Goal: Transaction & Acquisition: Book appointment/travel/reservation

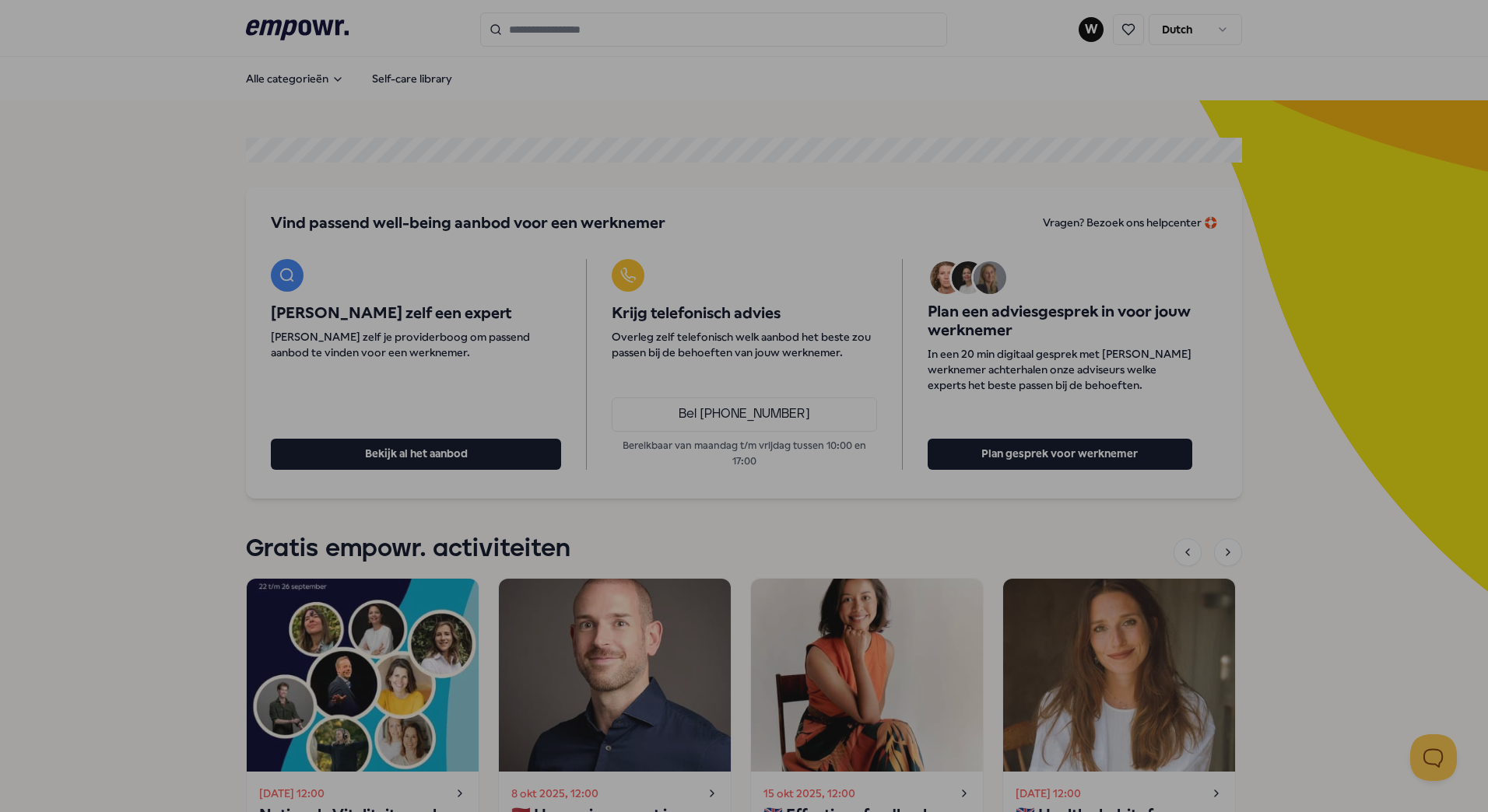
click at [70, 380] on div at bounding box center [744, 406] width 1488 height 812
click at [1085, 24] on div at bounding box center [744, 406] width 1488 height 812
click at [1302, 442] on div at bounding box center [744, 406] width 1488 height 812
click at [1231, 681] on div at bounding box center [744, 406] width 1488 height 812
click at [324, 69] on div at bounding box center [744, 406] width 1488 height 812
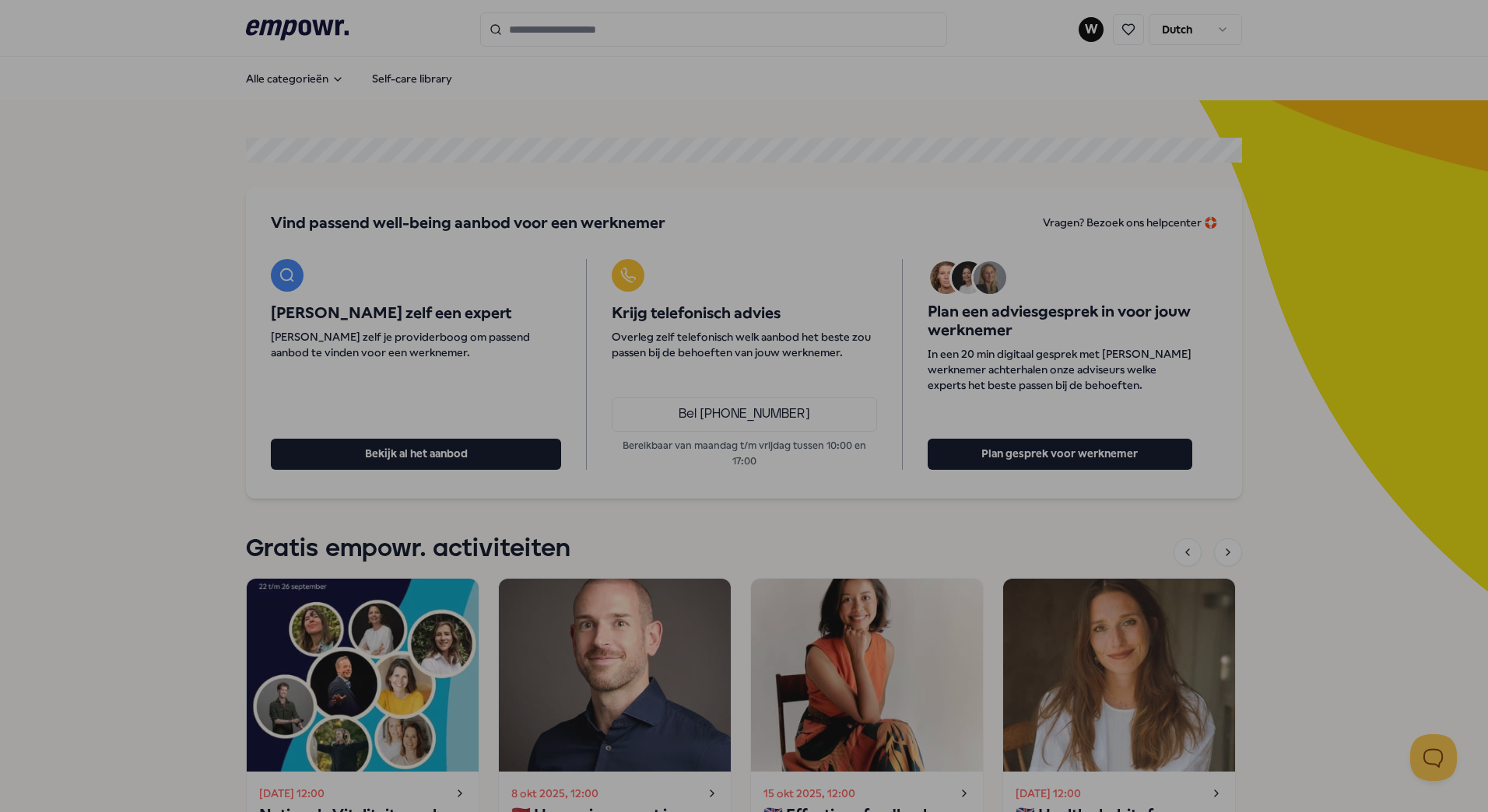
click at [738, 140] on div at bounding box center [744, 406] width 1488 height 812
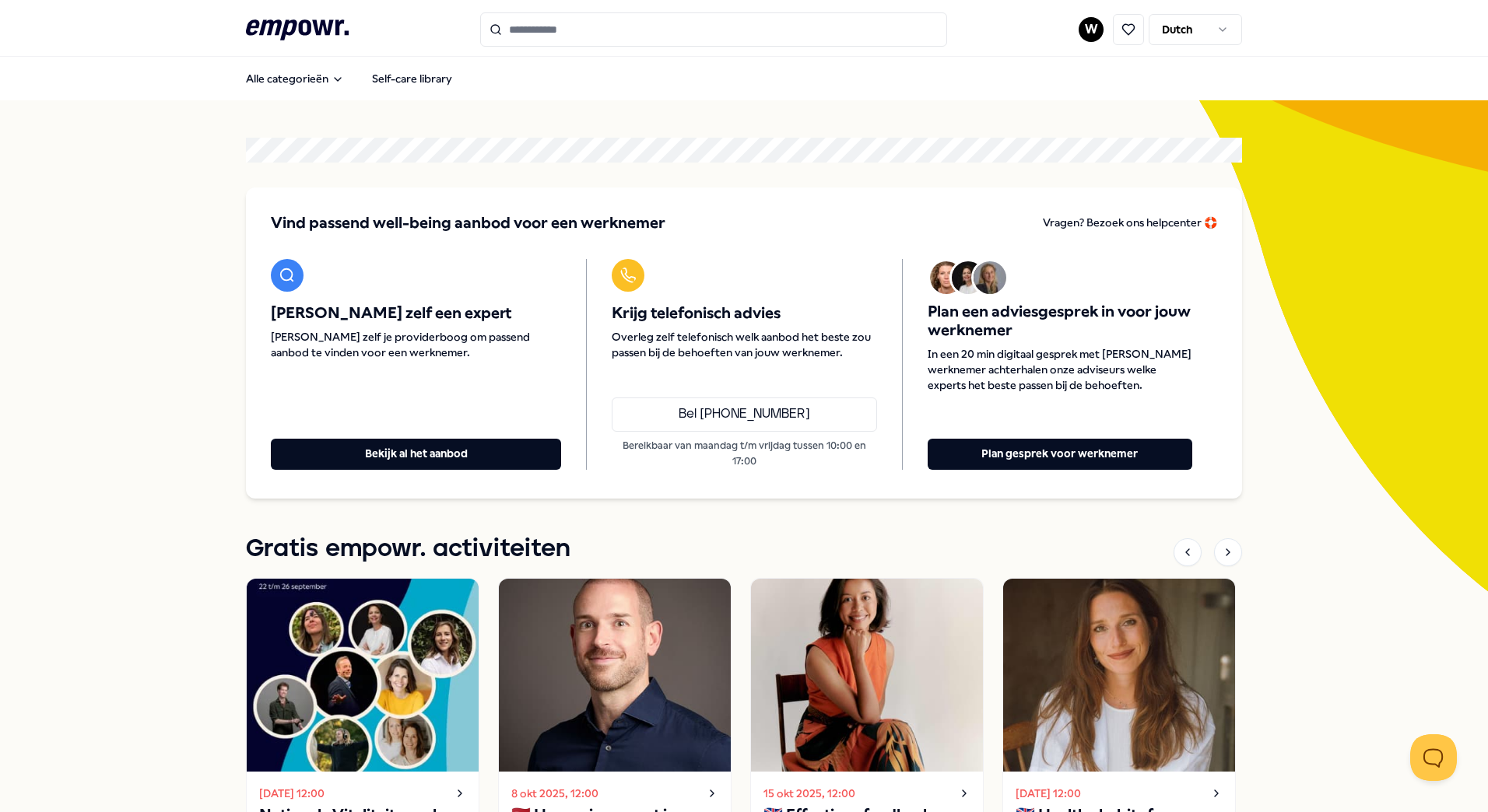
click at [1081, 30] on html ".empowr-logo_svg__cls-1{fill:#03032f} W Dutch Alle categorieën Self-care librar…" at bounding box center [744, 406] width 1488 height 812
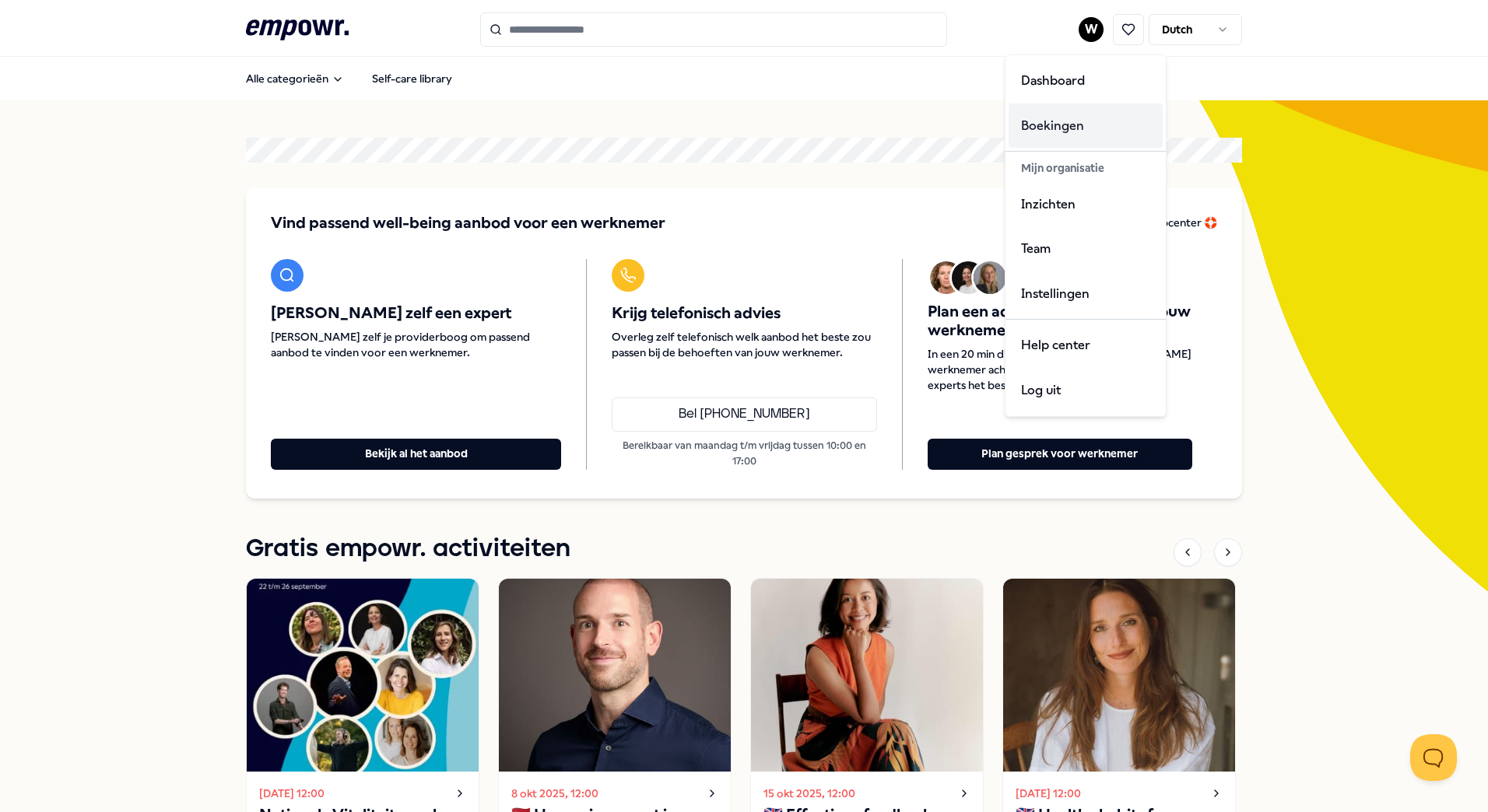
click at [1052, 118] on div "Boekingen" at bounding box center [1085, 126] width 154 height 45
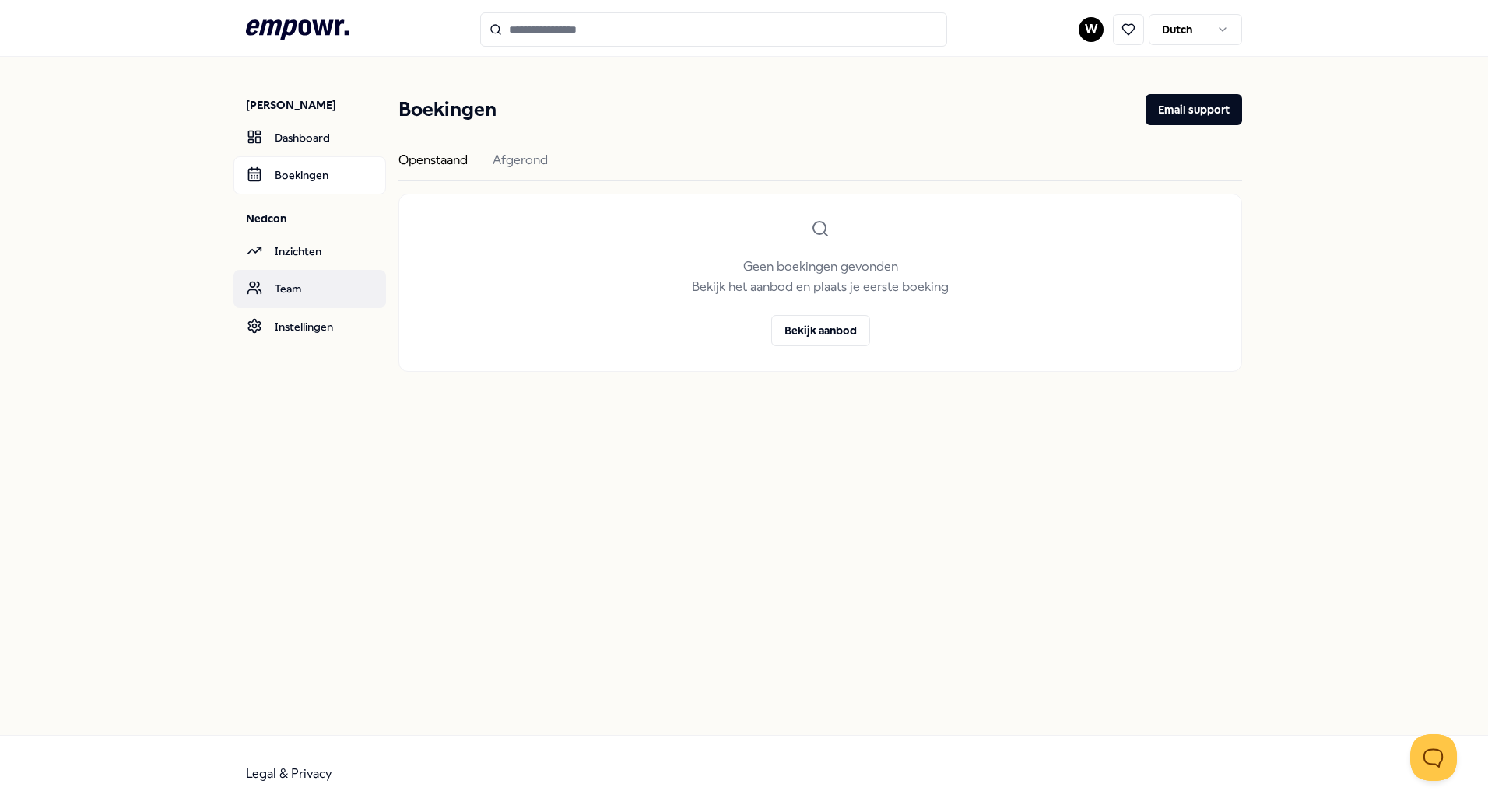
click at [292, 286] on link "Team" at bounding box center [310, 288] width 152 height 38
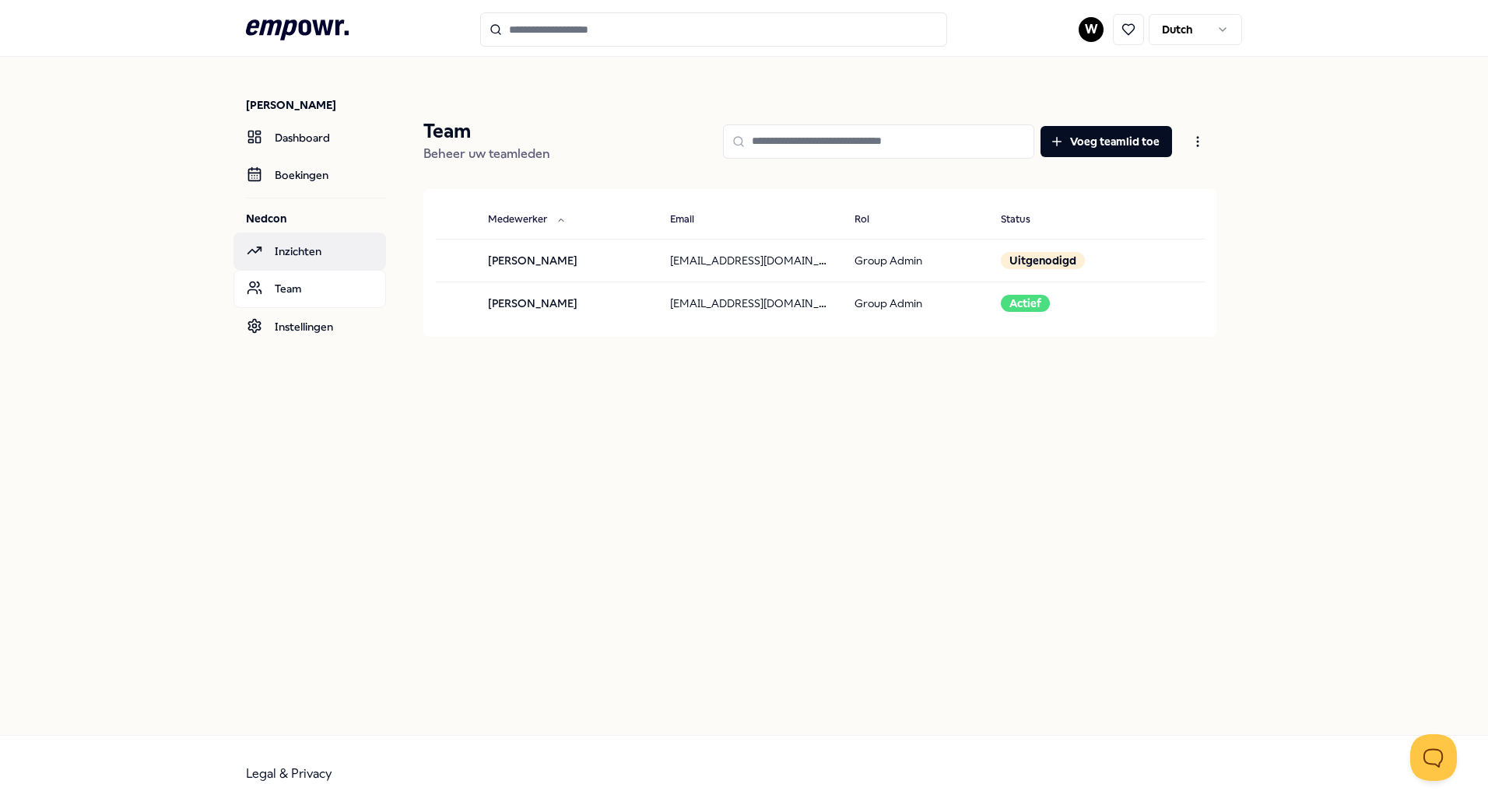
click at [291, 248] on link "Inzichten" at bounding box center [310, 252] width 152 height 38
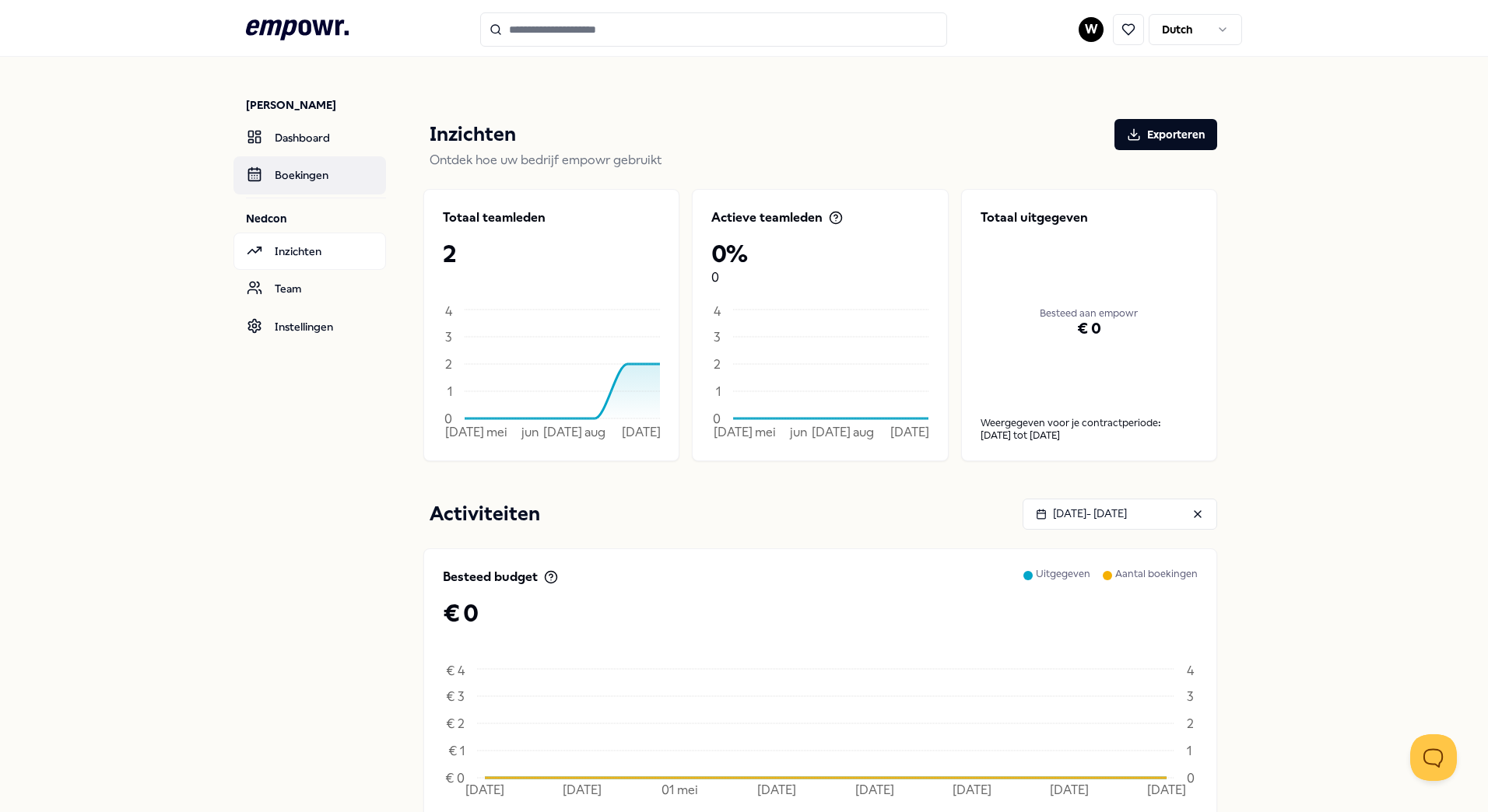
click at [299, 179] on link "Boekingen" at bounding box center [310, 175] width 152 height 38
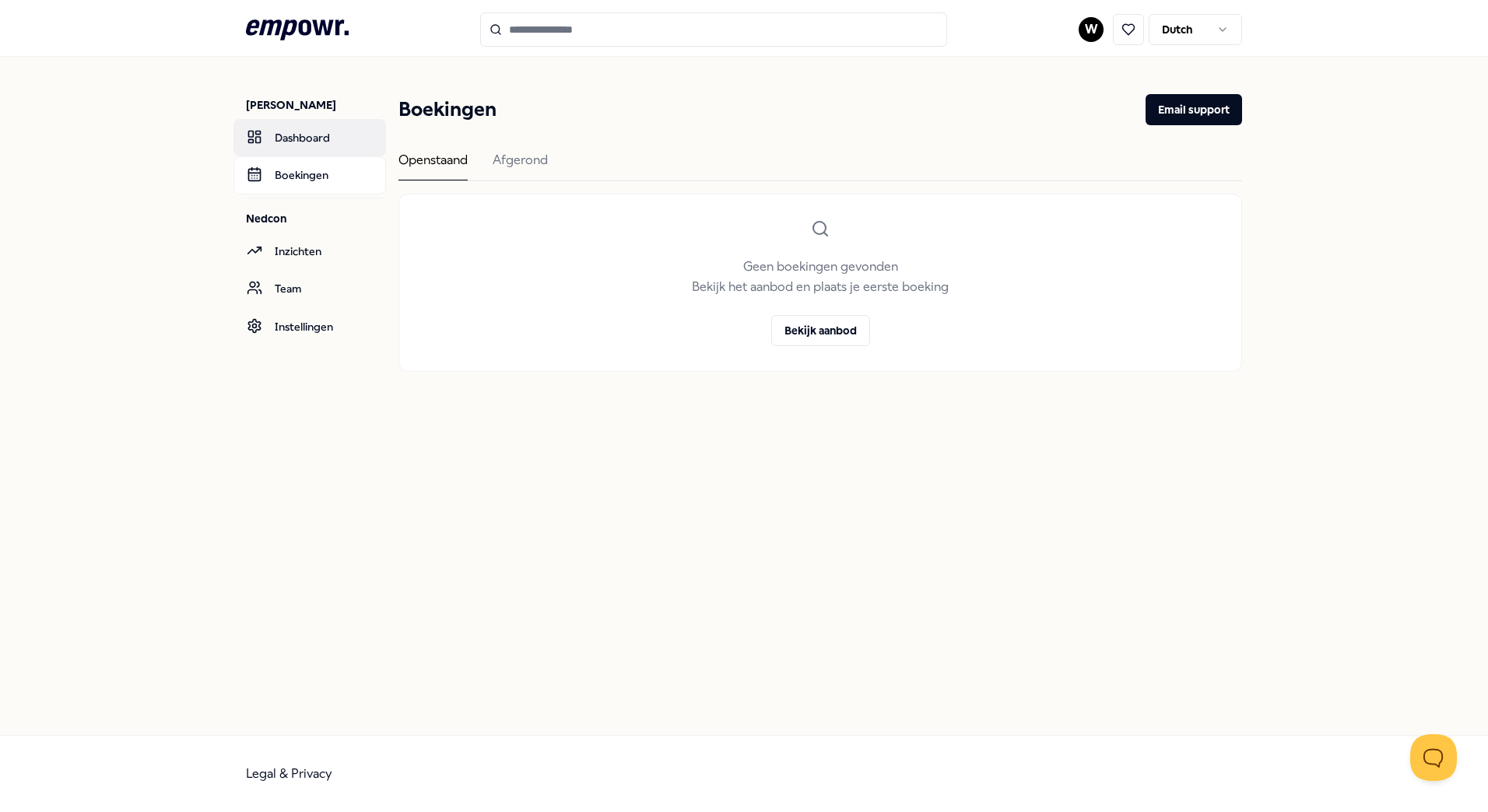
click at [299, 133] on link "Dashboard" at bounding box center [310, 138] width 152 height 38
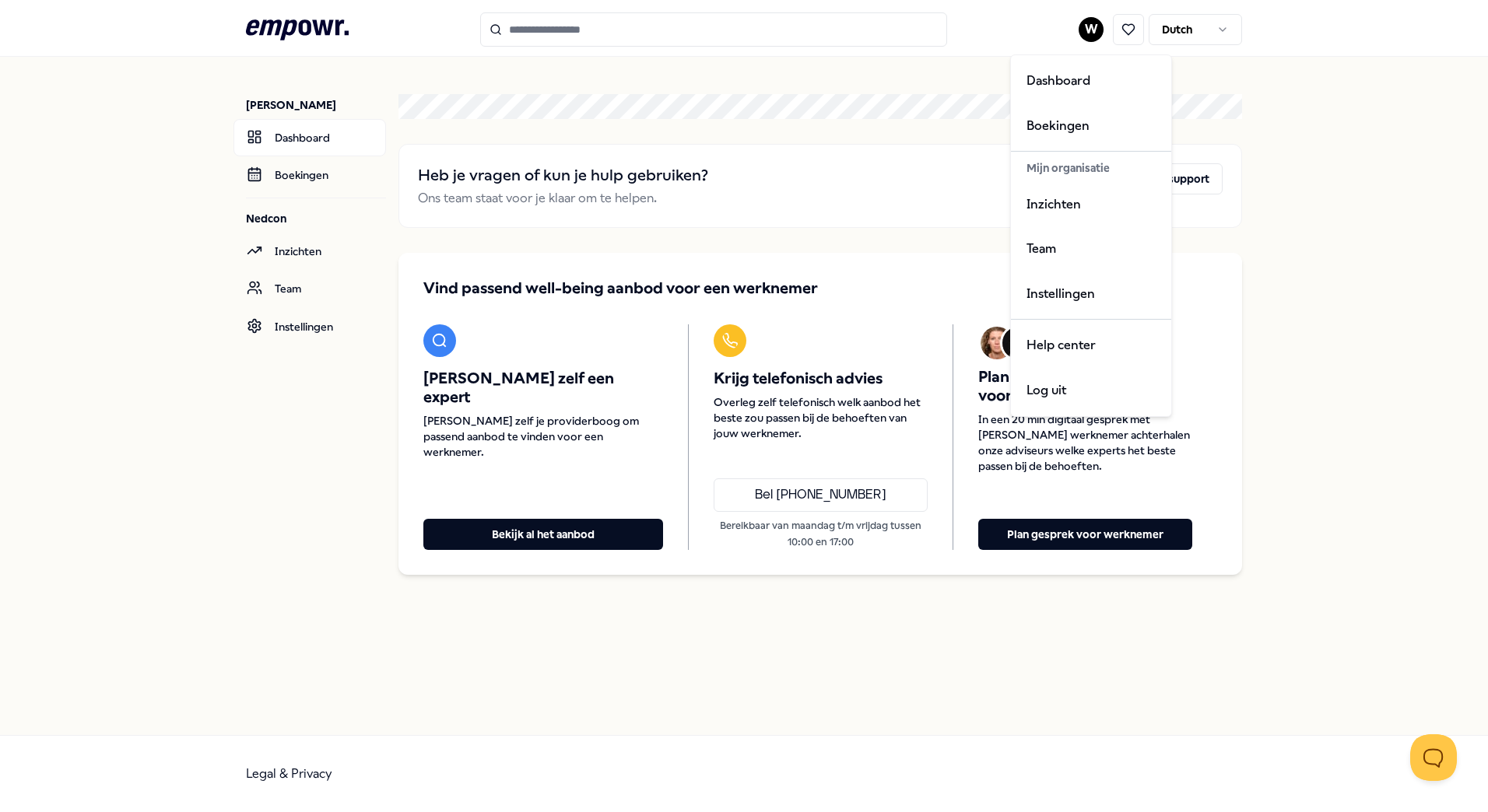
click at [1093, 22] on html ".empowr-logo_svg__cls-1{fill:#03032f} W Dutch Wilrieke Schenning Dashboard Boek…" at bounding box center [744, 406] width 1488 height 812
click at [1058, 170] on div "Mijn organisatie" at bounding box center [1091, 168] width 154 height 27
click at [1054, 111] on div "Boekingen" at bounding box center [1091, 126] width 154 height 45
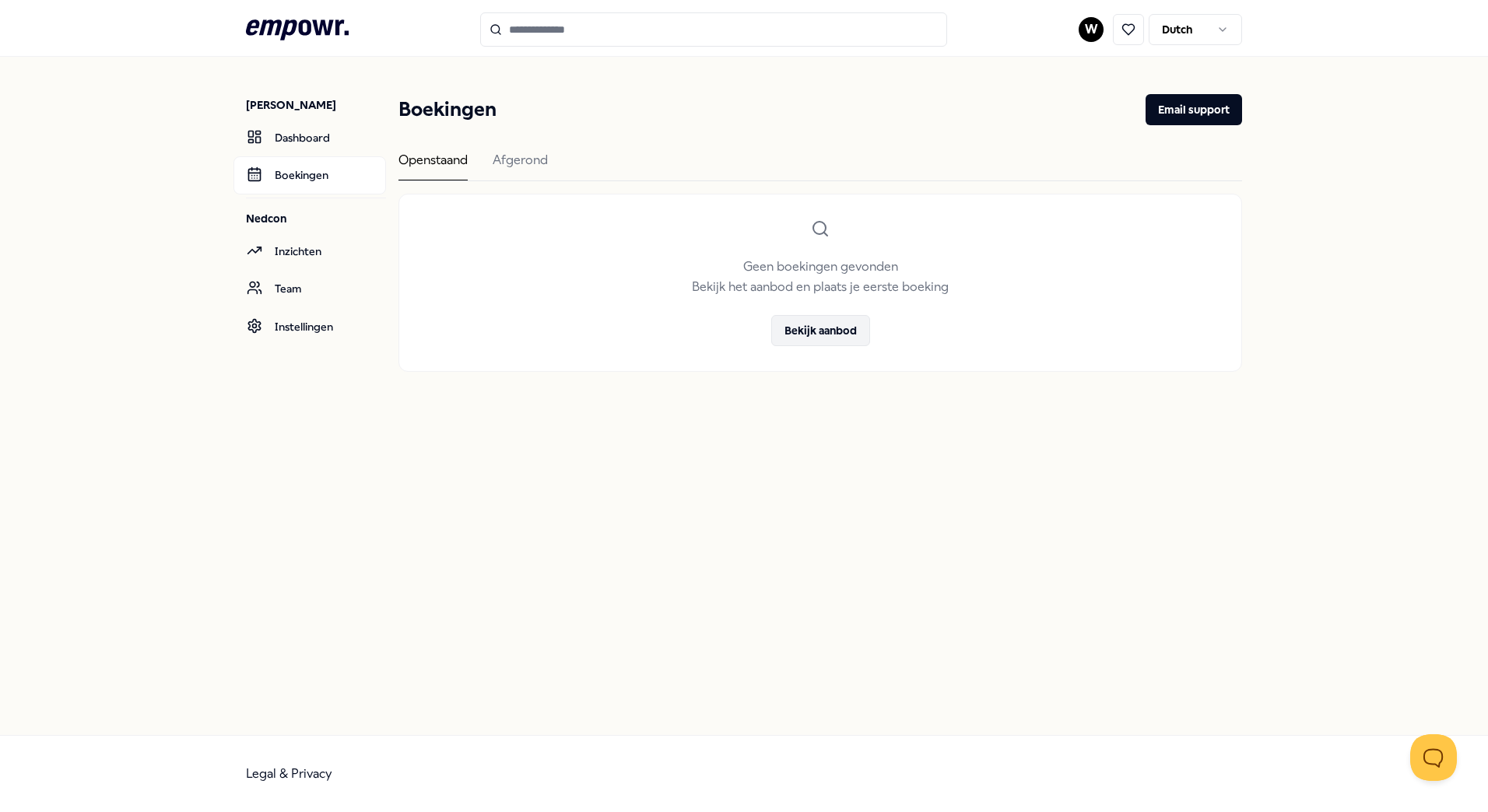
click at [803, 328] on button "Bekijk aanbod" at bounding box center [820, 331] width 99 height 31
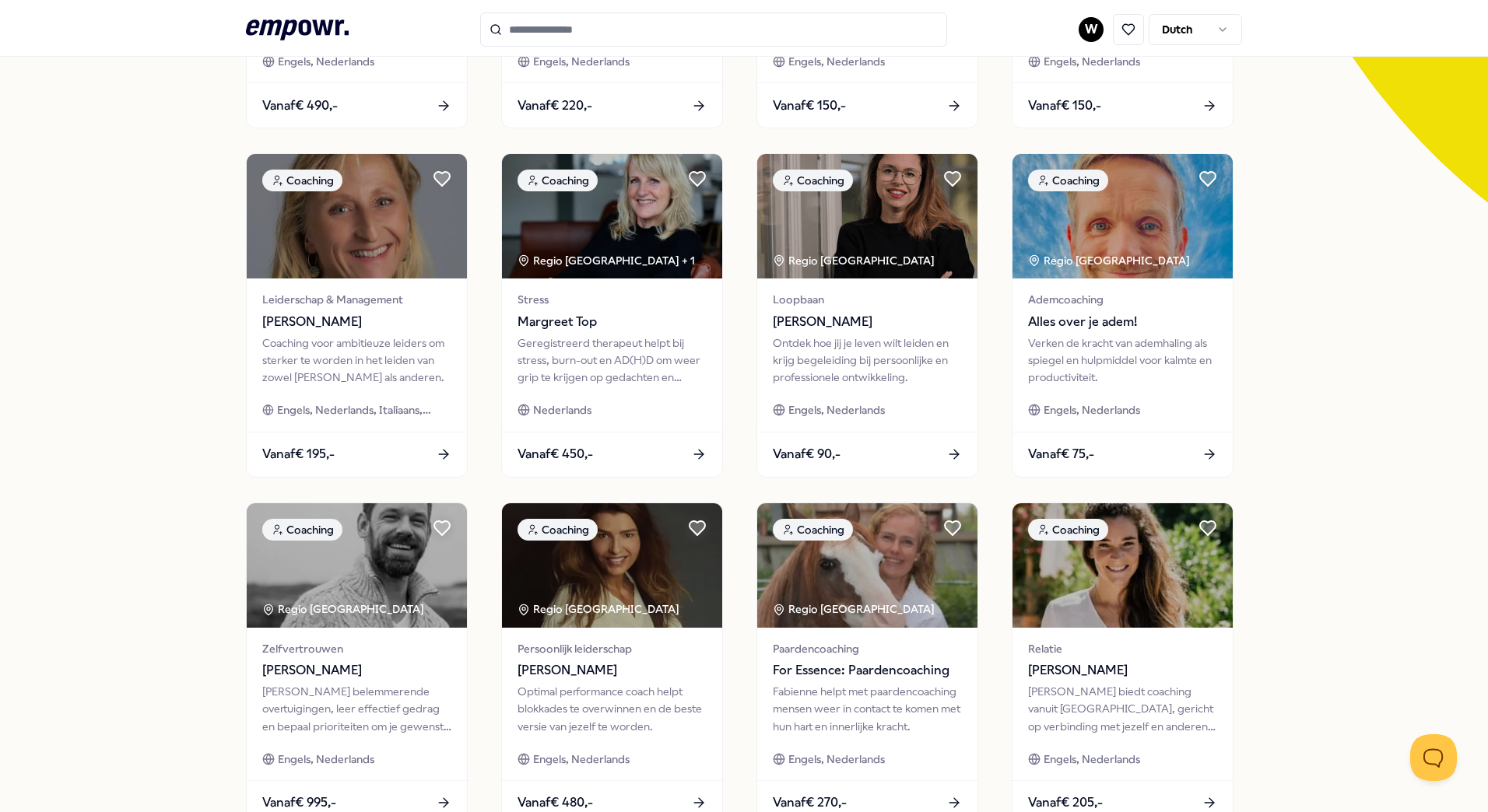
scroll to position [580, 0]
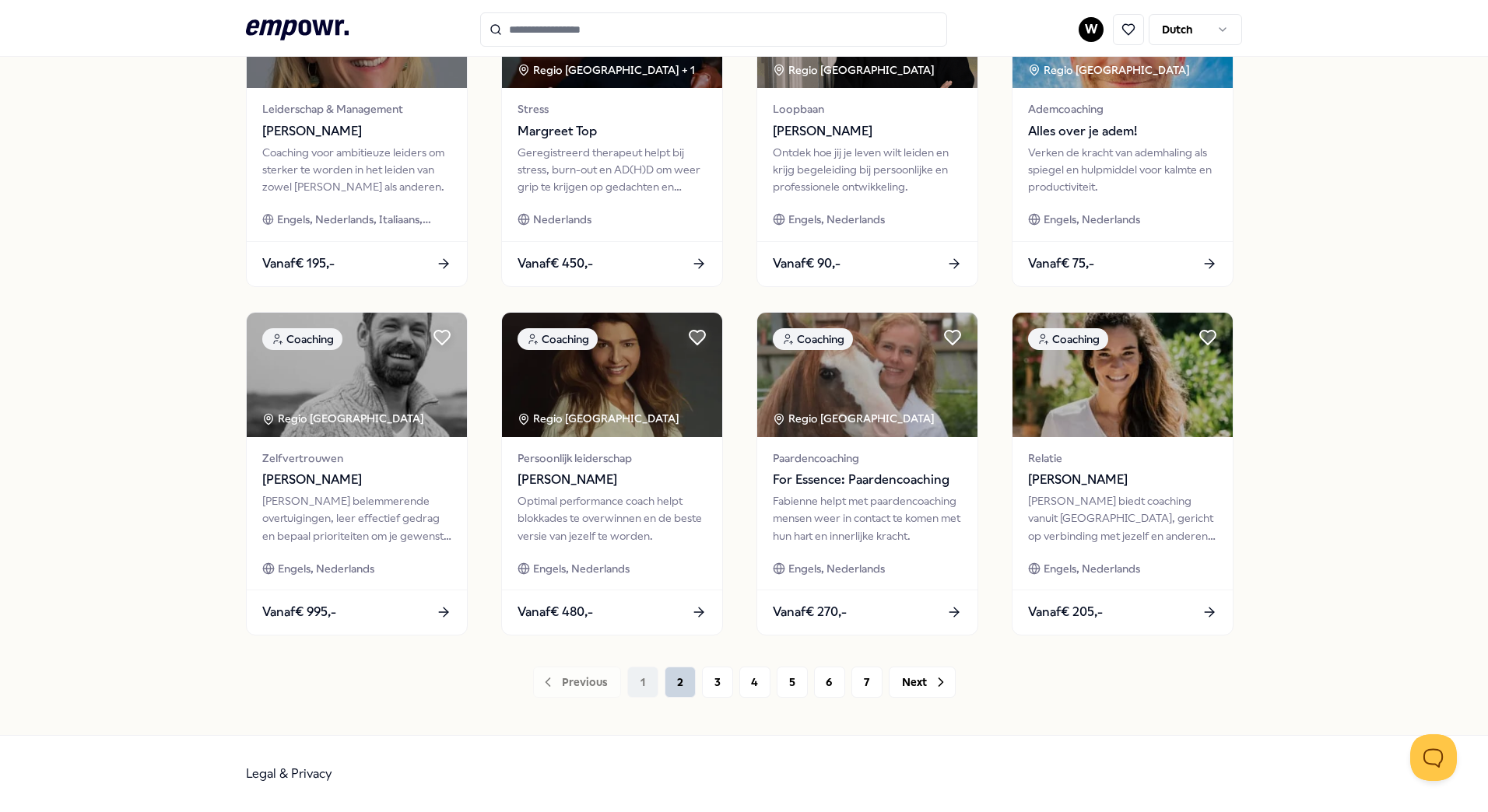
click at [684, 687] on button "2" at bounding box center [680, 682] width 31 height 31
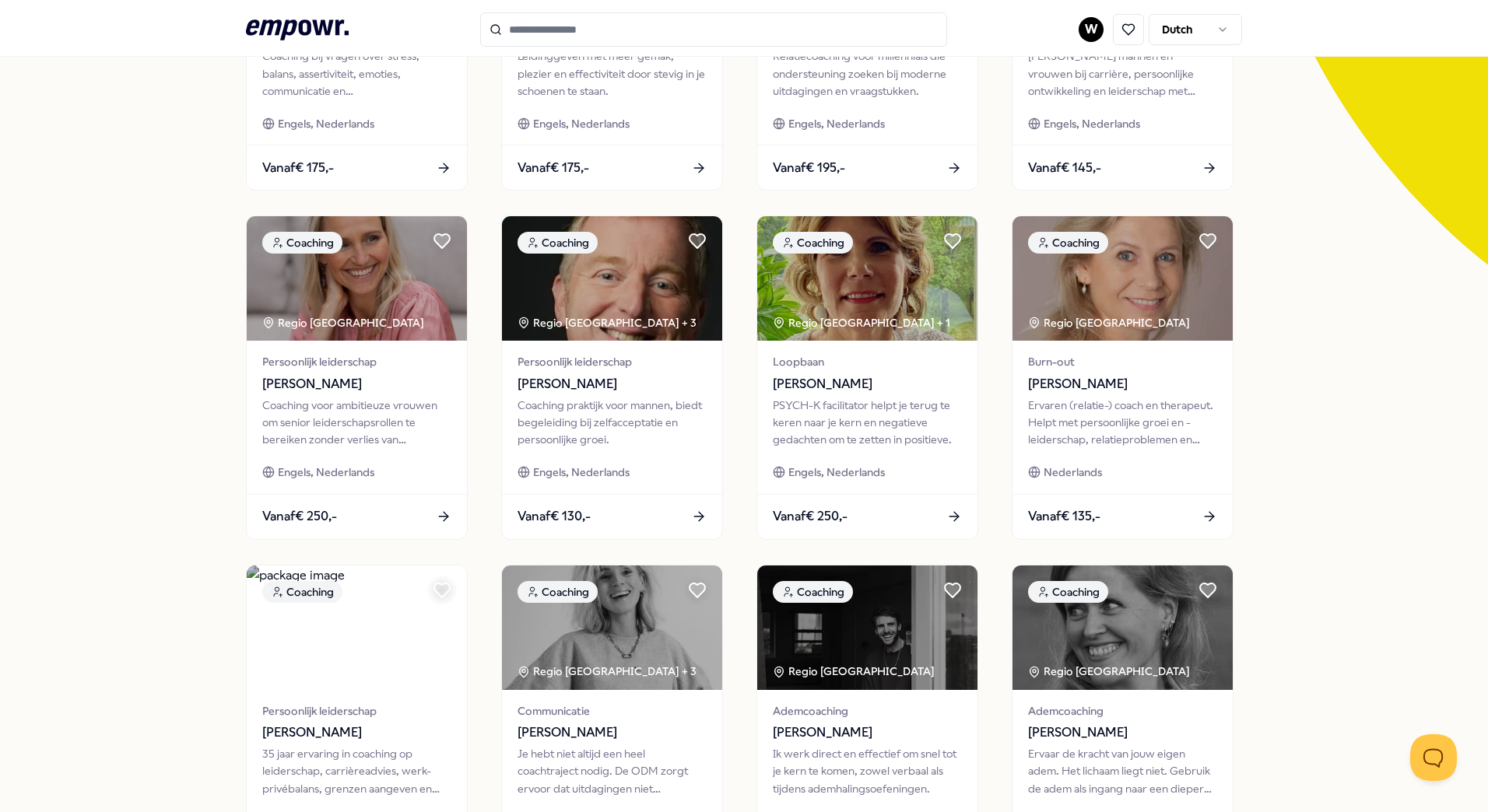
scroll to position [467, 0]
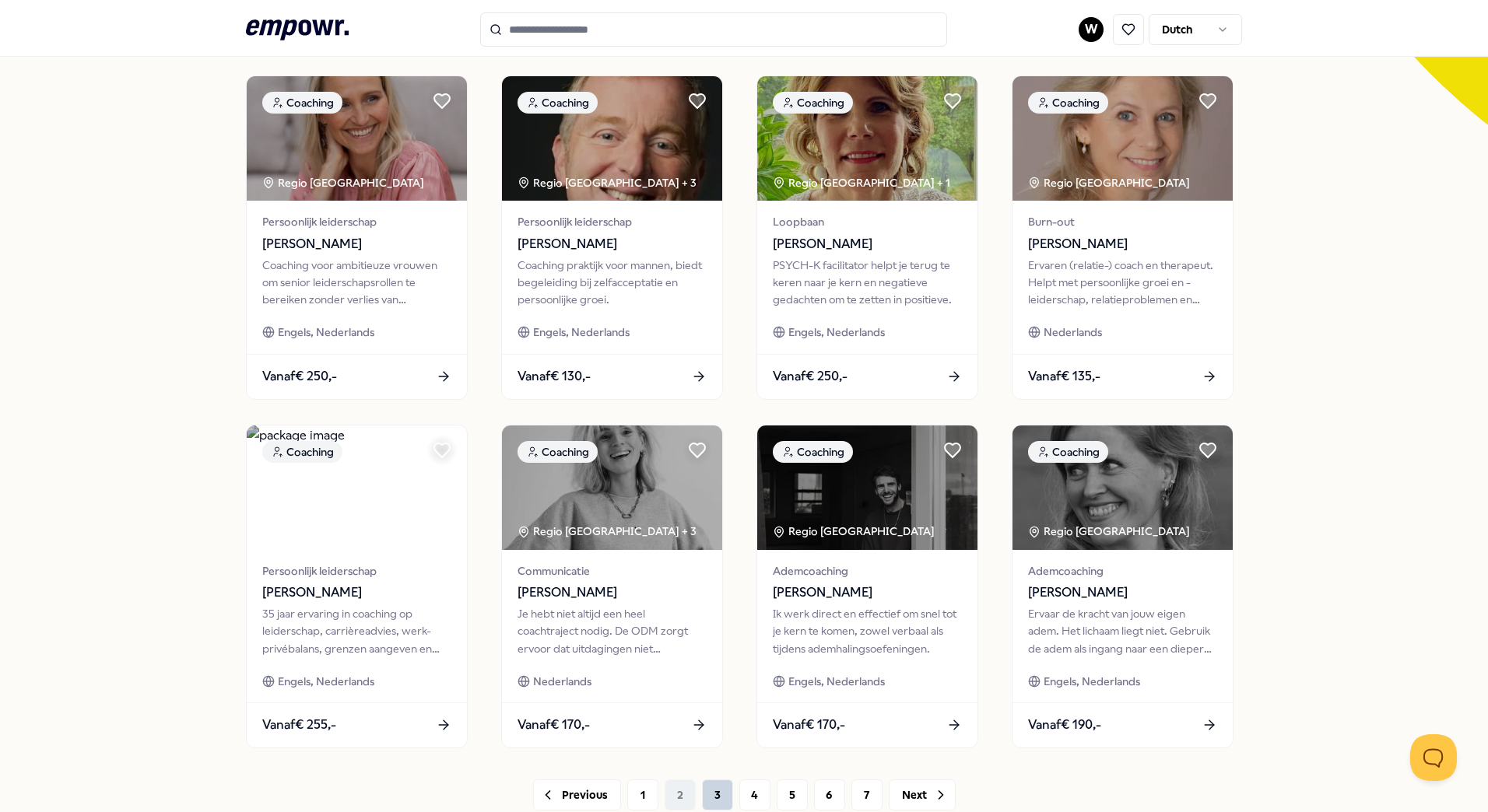
click at [719, 795] on button "3" at bounding box center [718, 795] width 31 height 31
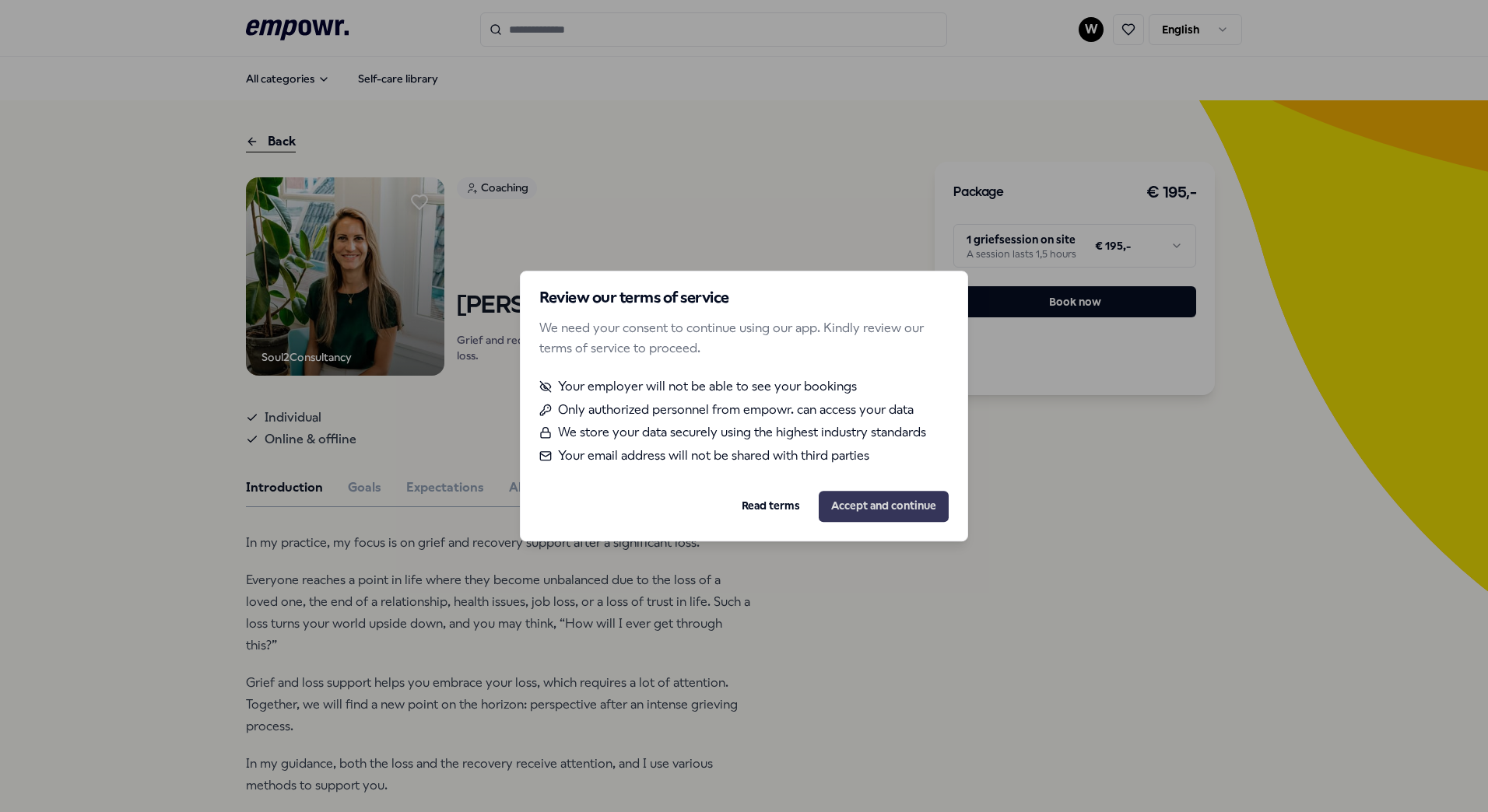
click at [868, 504] on button "Accept and continue" at bounding box center [884, 506] width 130 height 31
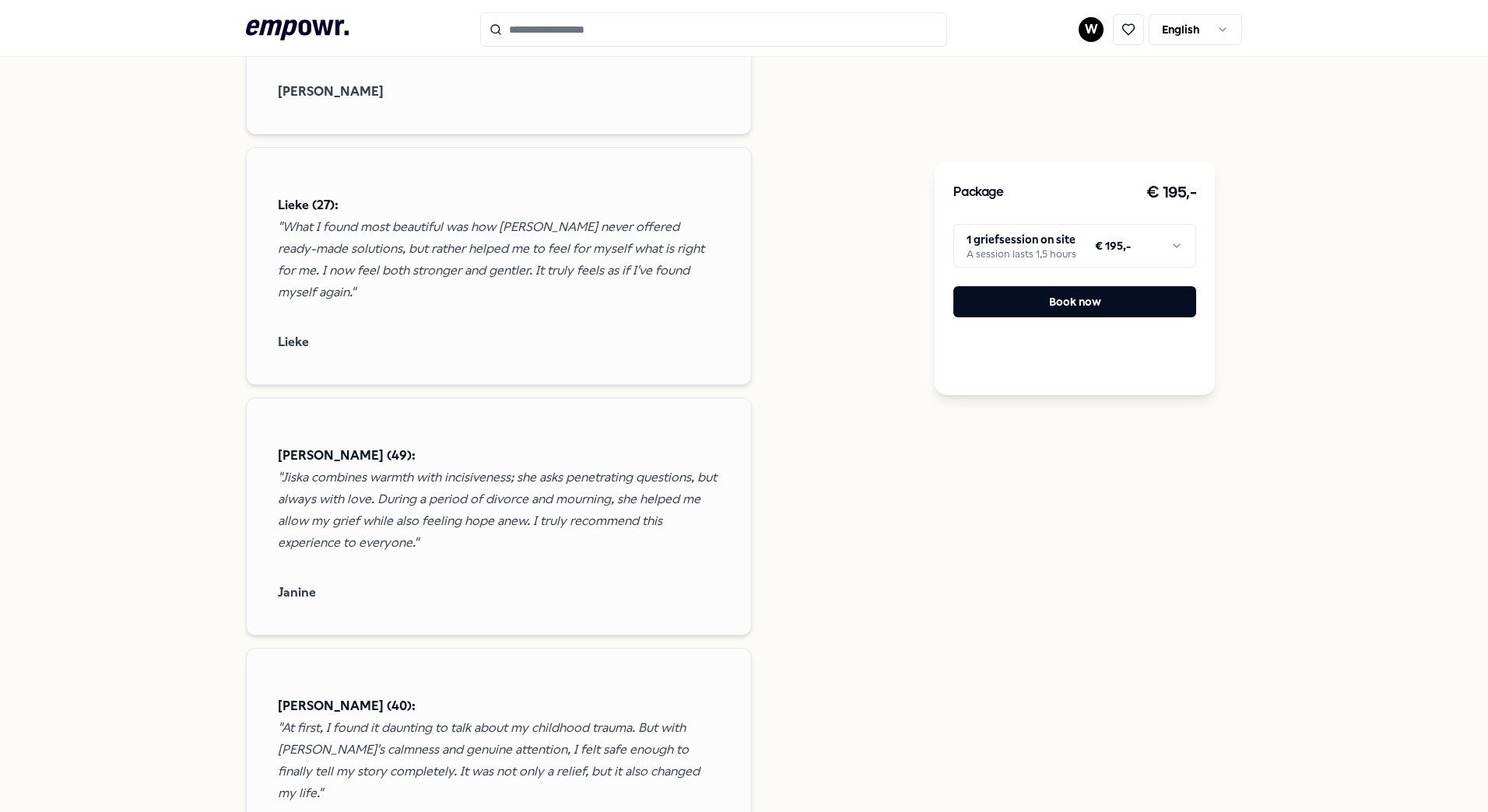
scroll to position [1944, 0]
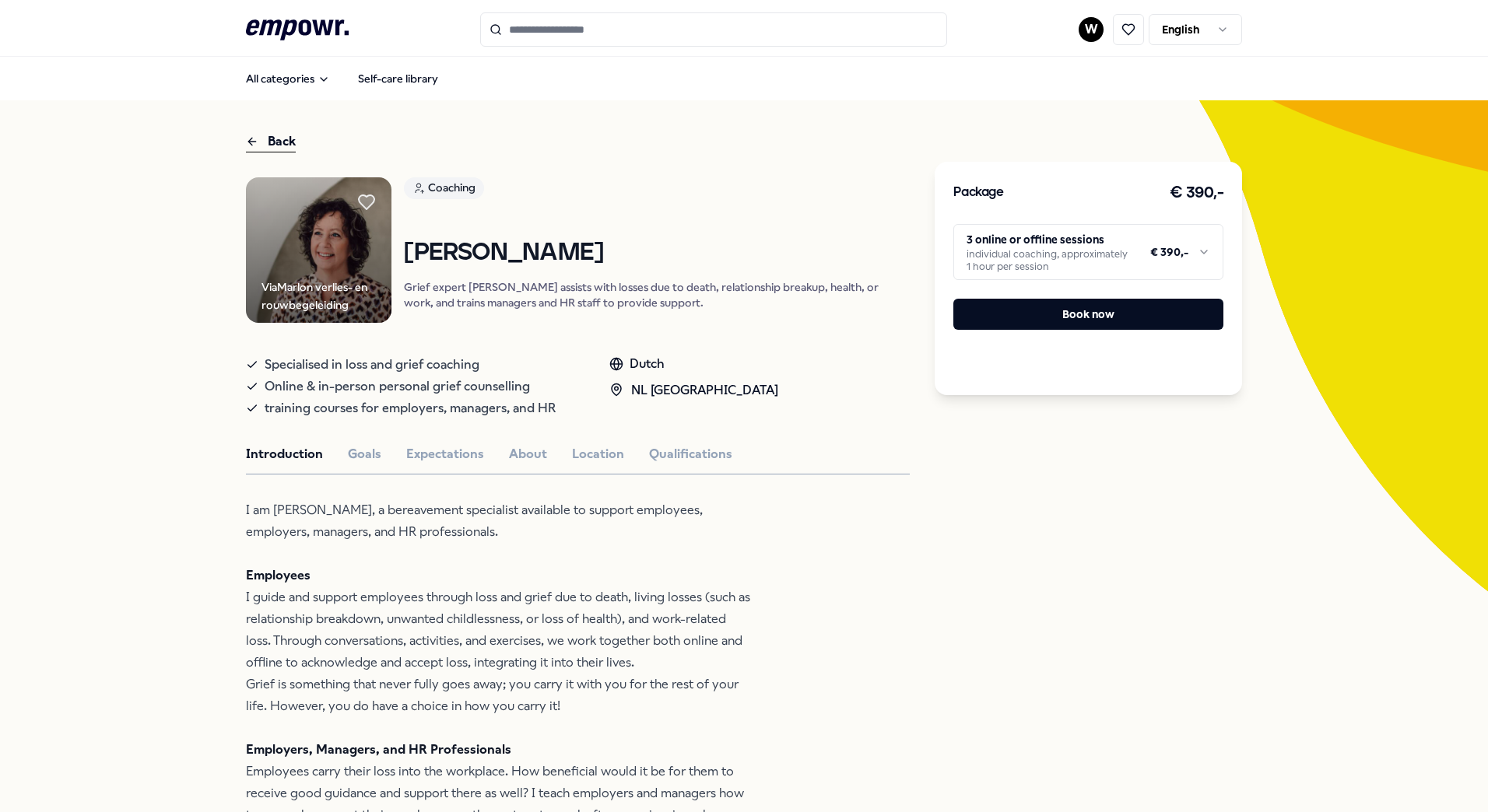
drag, startPoint x: 846, startPoint y: 606, endPoint x: 1144, endPoint y: 567, distance: 300.5
